Goal: Information Seeking & Learning: Learn about a topic

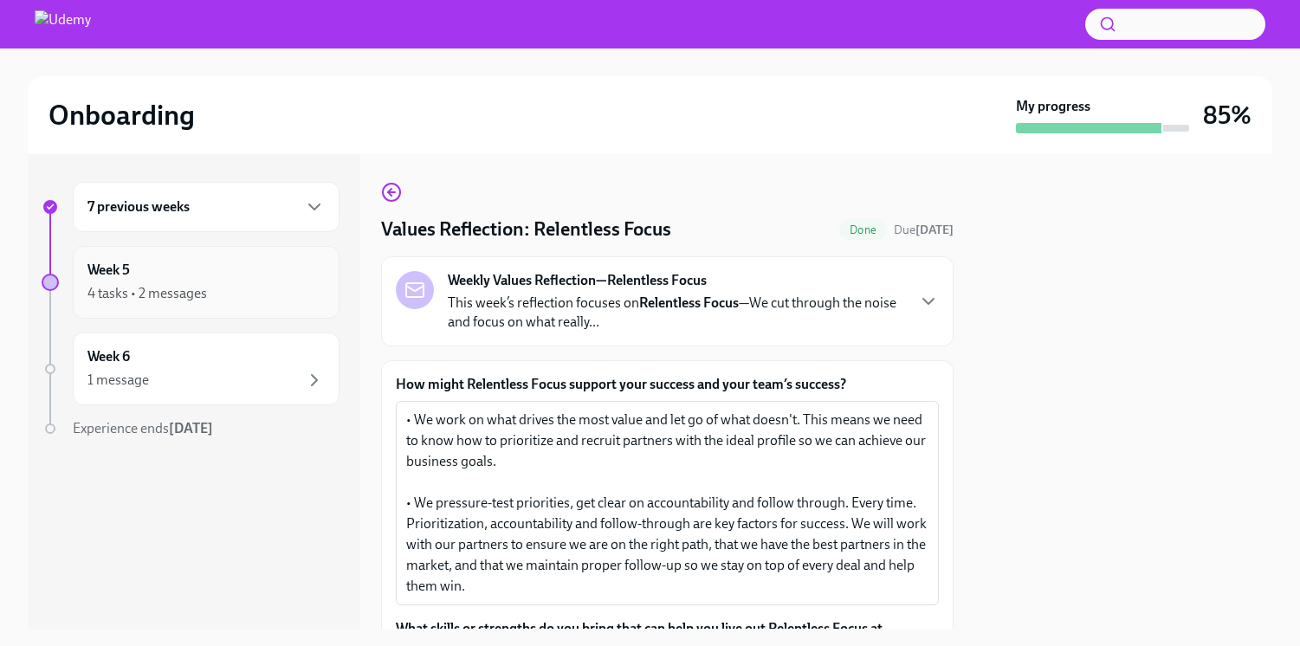
click at [255, 283] on div "4 tasks • 2 messages" at bounding box center [205, 293] width 237 height 21
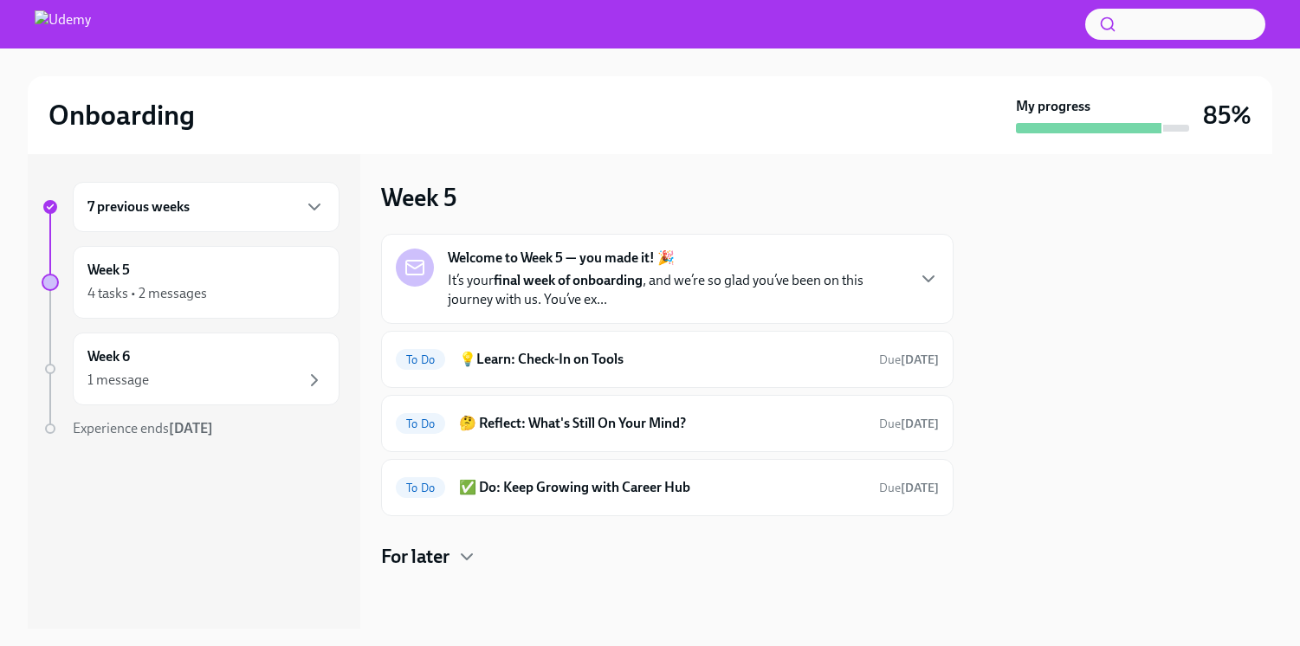
click at [255, 283] on div "4 tasks • 2 messages" at bounding box center [205, 293] width 237 height 21
click at [688, 265] on div "Welcome to Week 5 — you made it! 🎉 It’s your final week of onboarding , and we’…" at bounding box center [676, 279] width 456 height 61
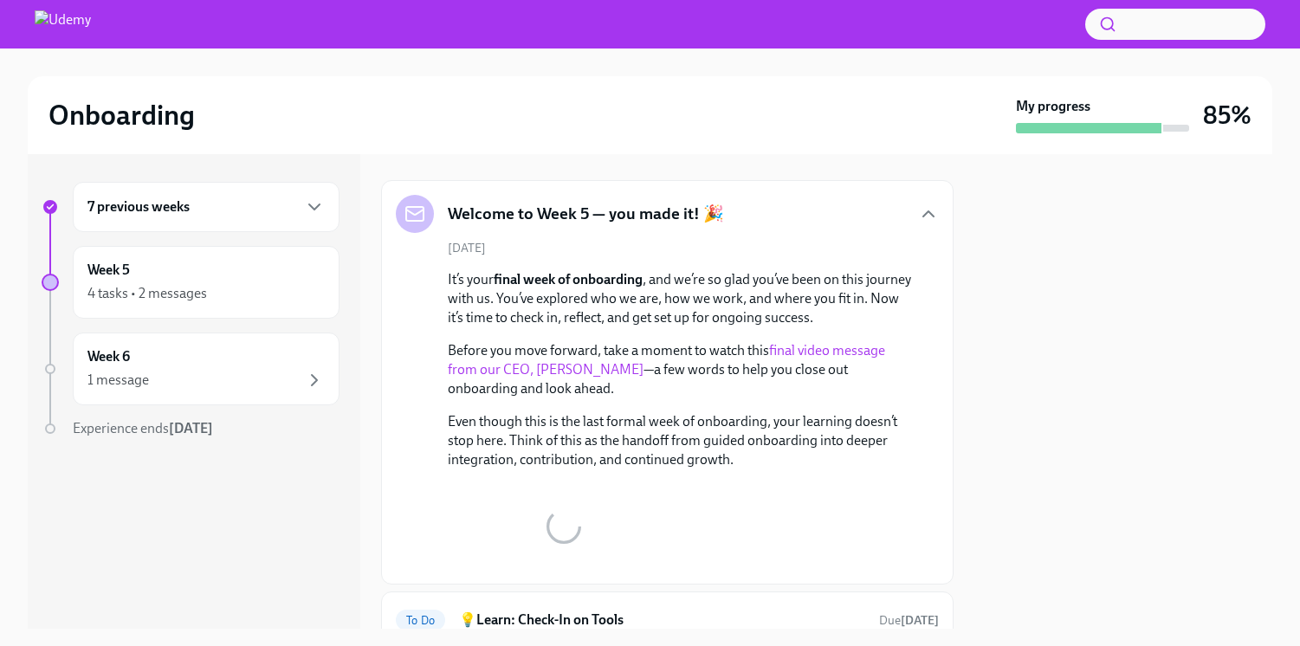
scroll to position [65, 0]
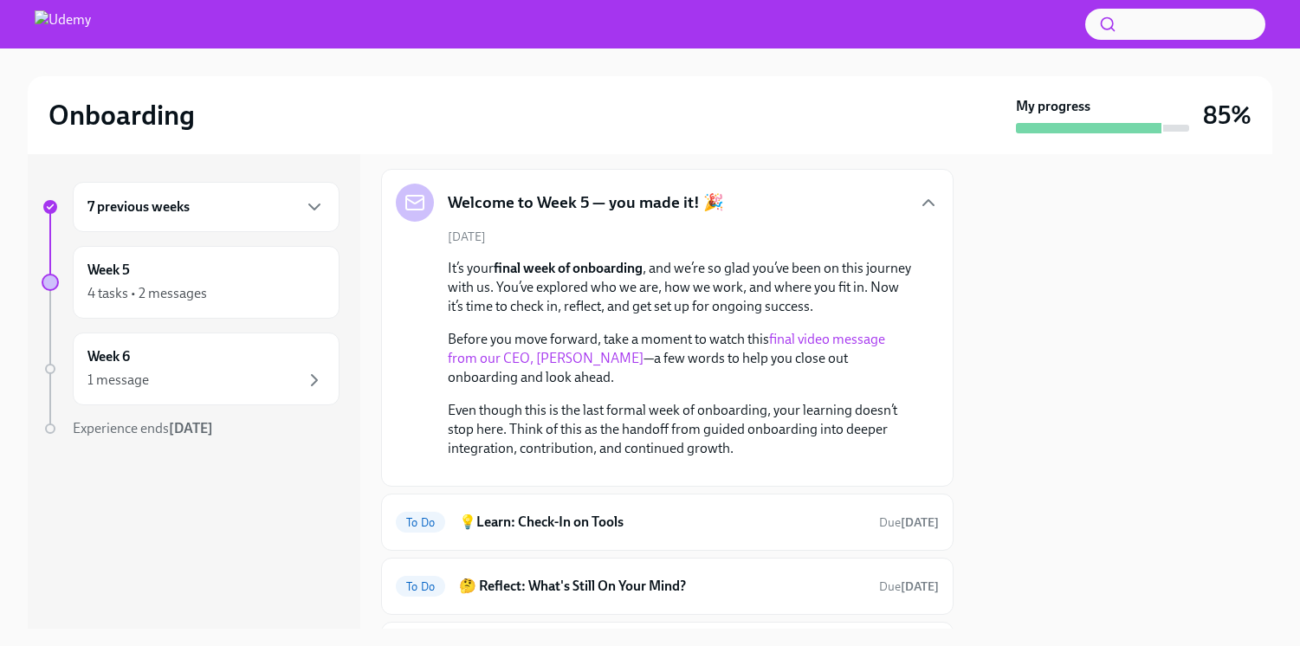
click at [811, 333] on link "final video message from our CEO, Hugo Sarrazin" at bounding box center [666, 349] width 437 height 36
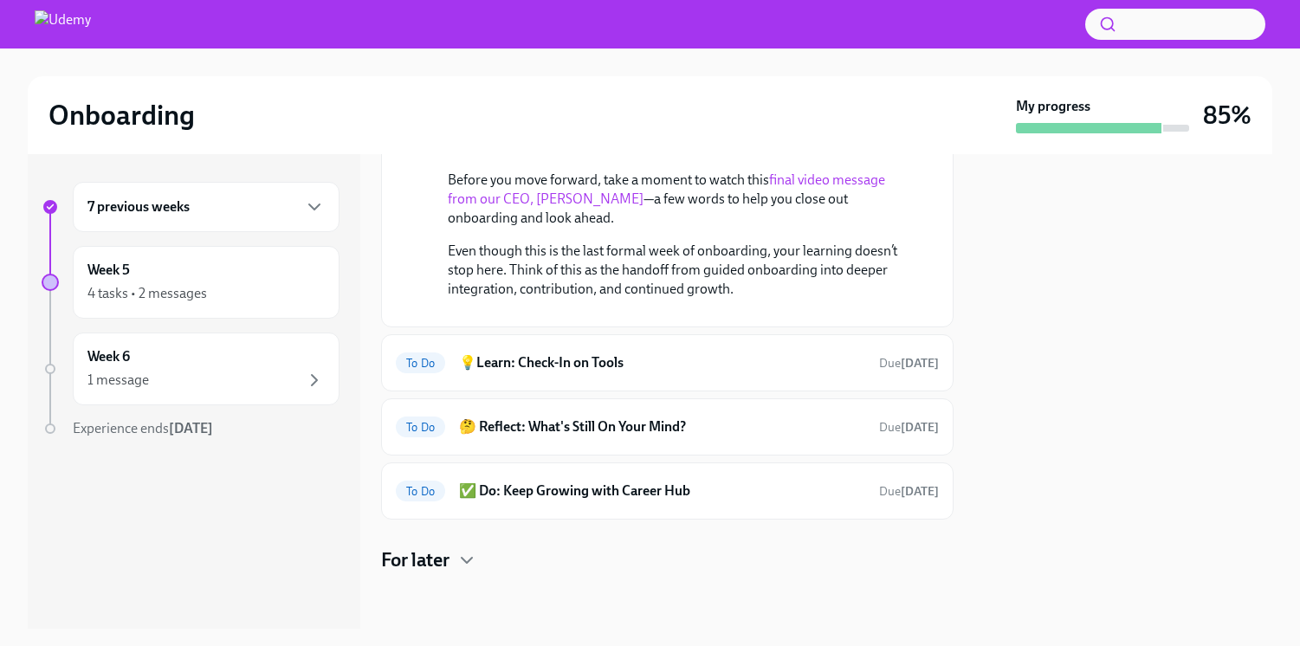
scroll to position [370, 0]
click at [712, 377] on div "To Do 💡Learn: Check-In on Tools Due in 4 days" at bounding box center [667, 363] width 543 height 28
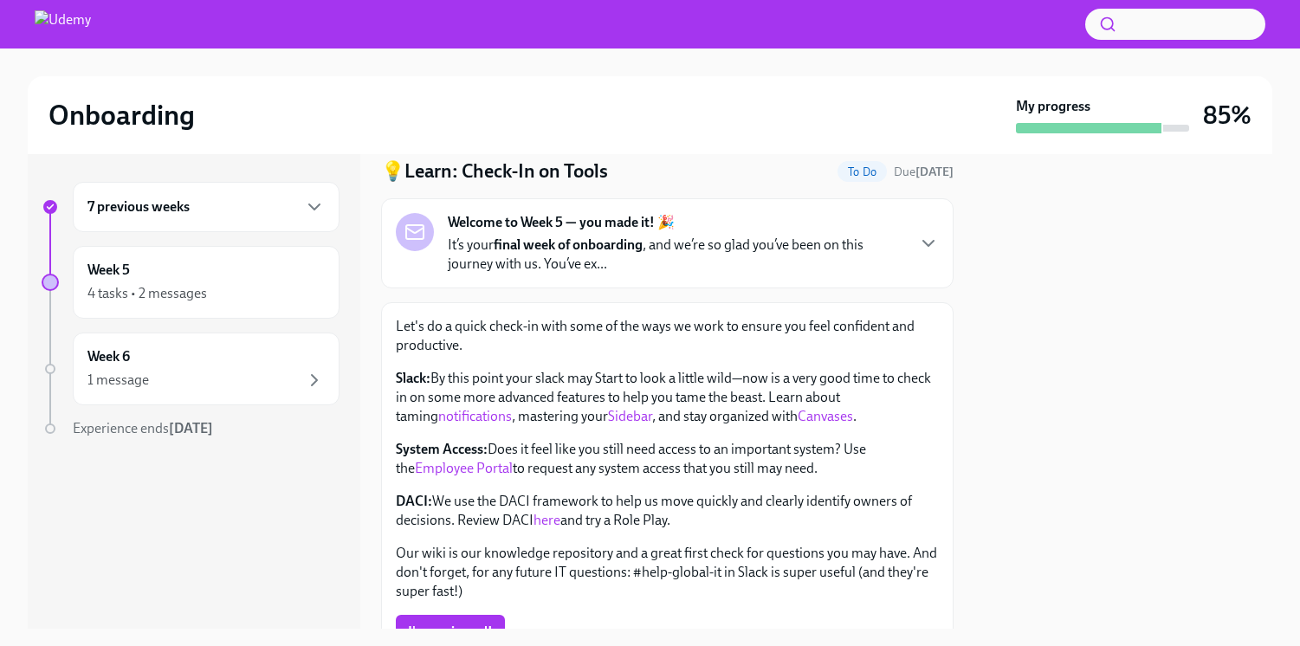
scroll to position [59, 0]
